Goal: Transaction & Acquisition: Download file/media

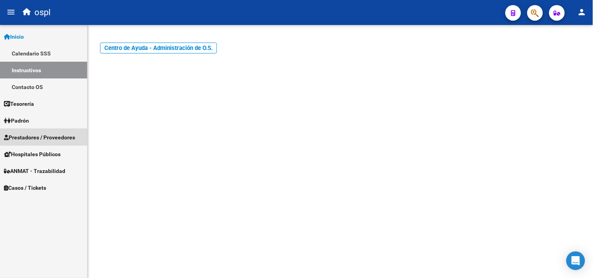
click at [38, 141] on span "Prestadores / Proveedores" at bounding box center [39, 137] width 71 height 9
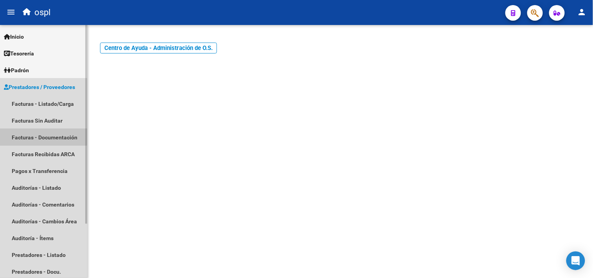
click at [38, 136] on link "Facturas - Documentación" at bounding box center [43, 137] width 87 height 17
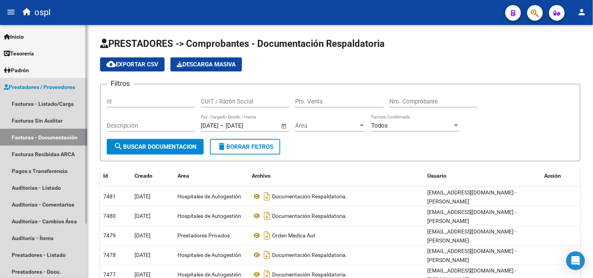
click at [45, 140] on link "Facturas - Documentación" at bounding box center [43, 137] width 87 height 17
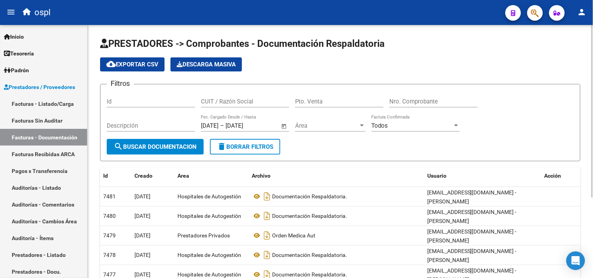
click at [170, 149] on span "search Buscar Documentacion" at bounding box center [155, 147] width 83 height 7
click at [259, 106] on div "CUIT / Razón Social" at bounding box center [245, 99] width 88 height 17
click at [252, 99] on input "CUIT / Razón Social" at bounding box center [245, 101] width 88 height 7
type input "[GEOGRAPHIC_DATA]"
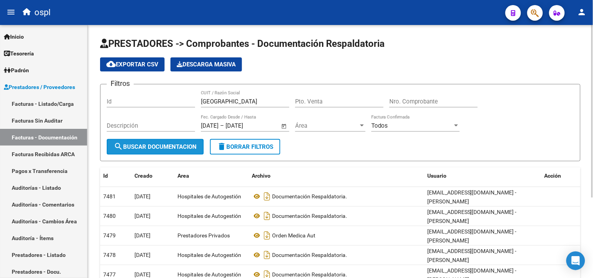
click at [152, 153] on button "search Buscar Documentacion" at bounding box center [155, 147] width 97 height 16
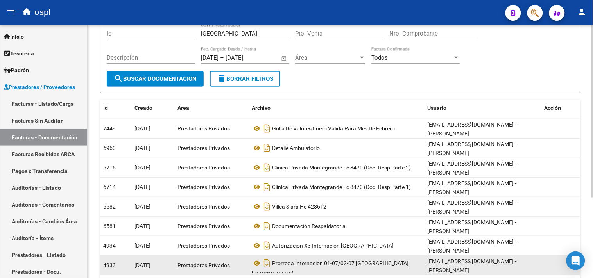
scroll to position [87, 0]
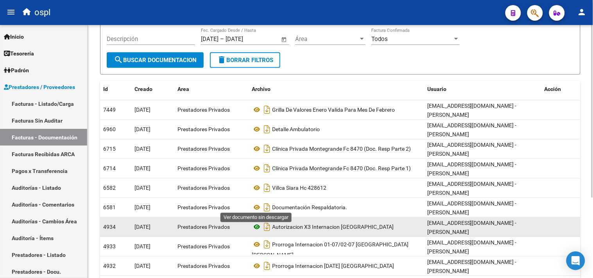
click at [256, 222] on icon at bounding box center [257, 226] width 10 height 9
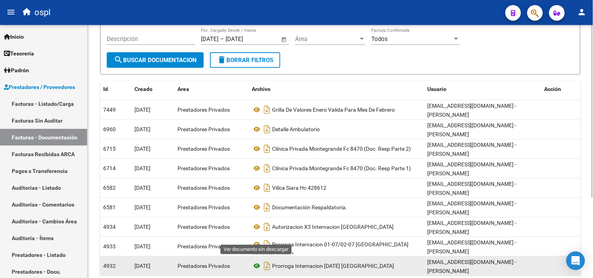
click at [253, 262] on icon at bounding box center [257, 266] width 10 height 9
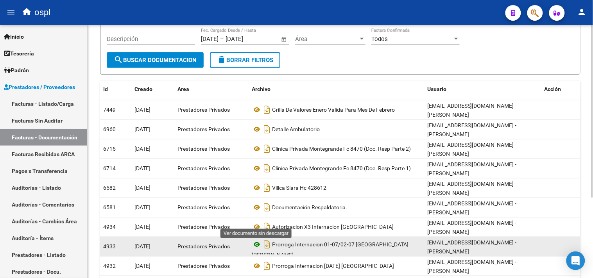
click at [255, 240] on icon at bounding box center [257, 244] width 10 height 9
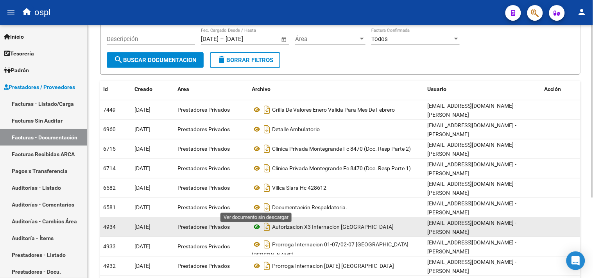
click at [254, 222] on icon at bounding box center [257, 226] width 10 height 9
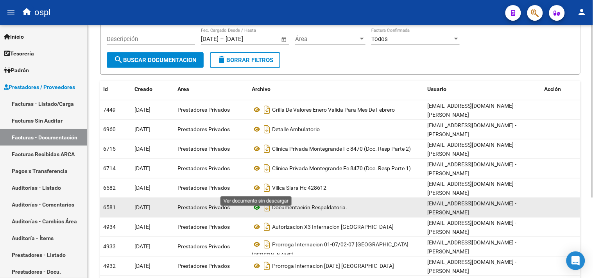
click at [255, 203] on icon at bounding box center [257, 207] width 10 height 9
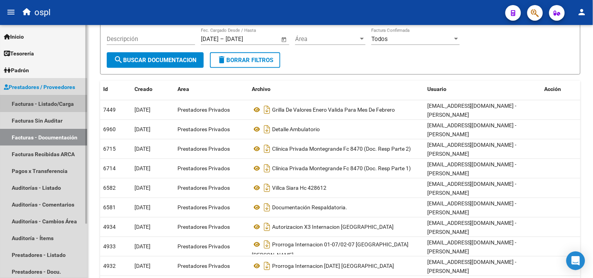
click at [52, 103] on link "Facturas - Listado/Carga" at bounding box center [43, 103] width 87 height 17
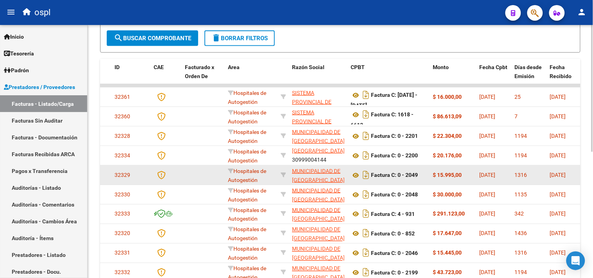
scroll to position [251, 0]
